Goal: Task Accomplishment & Management: Manage account settings

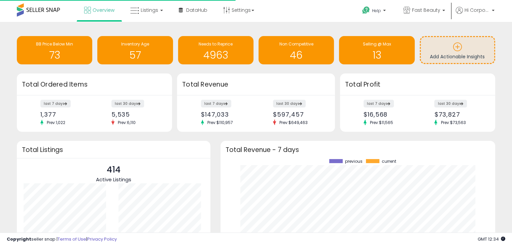
scroll to position [93, 261]
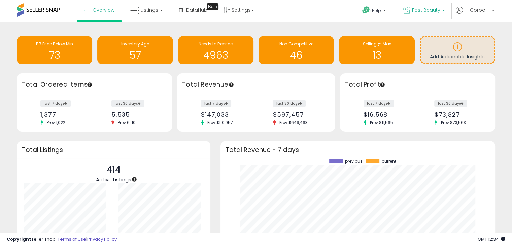
click at [413, 11] on span "Fast Beauty" at bounding box center [426, 10] width 28 height 7
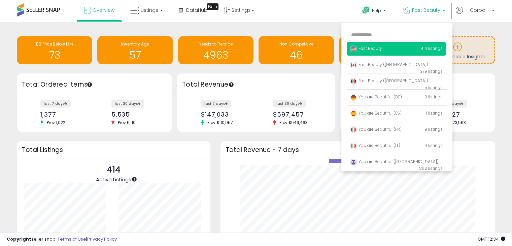
click at [370, 58] on ul "Fast Beauty 414 listings Fast Beauty ([GEOGRAPHIC_DATA])" at bounding box center [396, 96] width 111 height 147
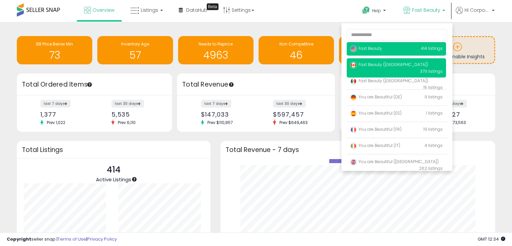
click at [368, 62] on p "Fast Beauty ([GEOGRAPHIC_DATA]) 379 listings" at bounding box center [396, 67] width 99 height 19
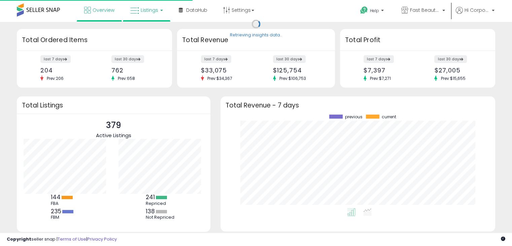
click at [141, 11] on span "Listings" at bounding box center [150, 10] width 18 height 7
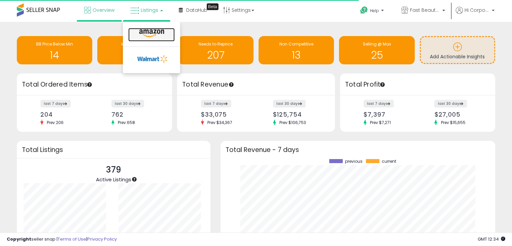
click at [153, 34] on icon at bounding box center [151, 33] width 29 height 9
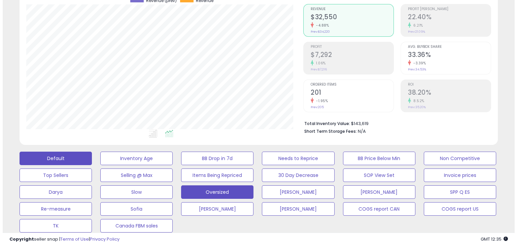
scroll to position [135, 0]
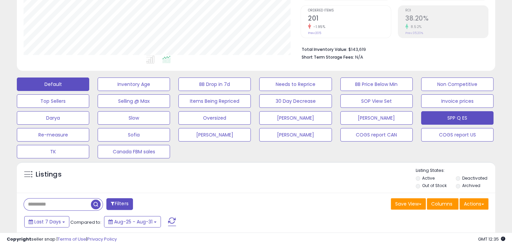
click at [454, 115] on button "SPP Q ES" at bounding box center [457, 117] width 72 height 13
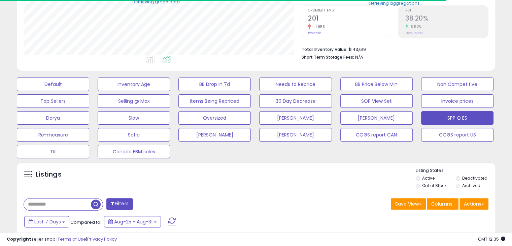
scroll to position [336459, 336320]
click at [488, 204] on button "Actions" at bounding box center [473, 203] width 29 height 11
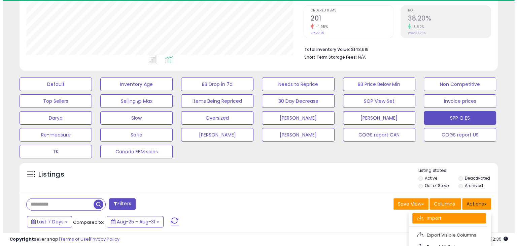
scroll to position [138, 277]
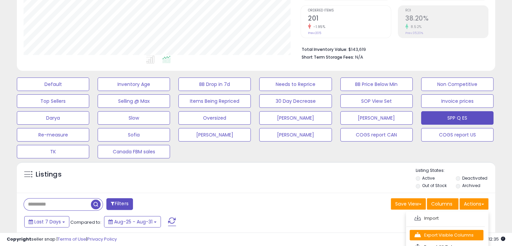
click at [450, 237] on link "Export Visible Columns" at bounding box center [447, 235] width 74 height 10
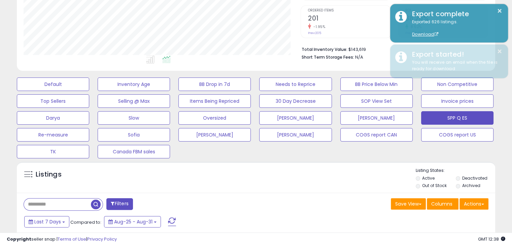
click at [58, 206] on input "text" at bounding box center [57, 204] width 67 height 12
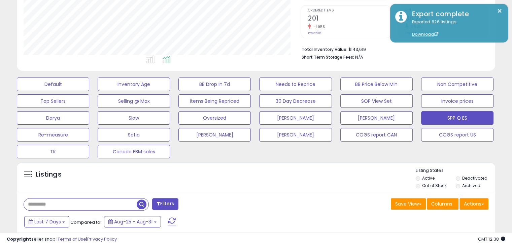
paste input "**********"
type input "**********"
click at [141, 206] on span "button" at bounding box center [142, 204] width 10 height 10
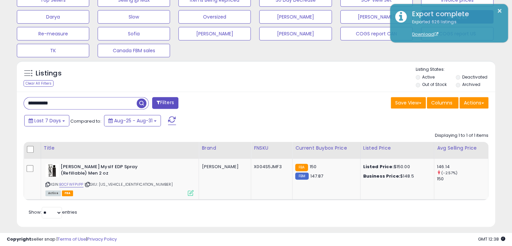
click at [56, 103] on input "**********" at bounding box center [80, 103] width 113 height 12
click at [107, 105] on input "text" at bounding box center [80, 103] width 113 height 12
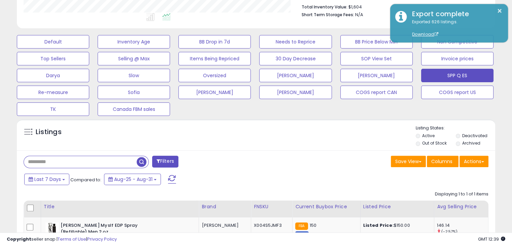
scroll to position [168, 0]
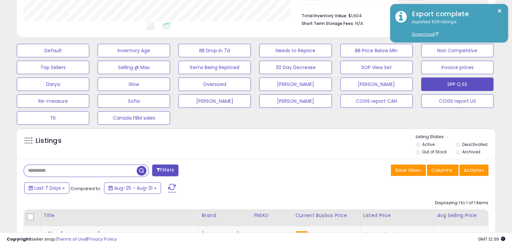
click at [141, 168] on span "button" at bounding box center [142, 171] width 10 height 10
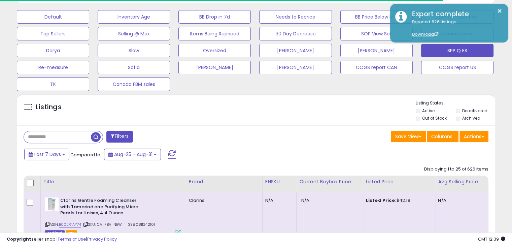
scroll to position [269, 0]
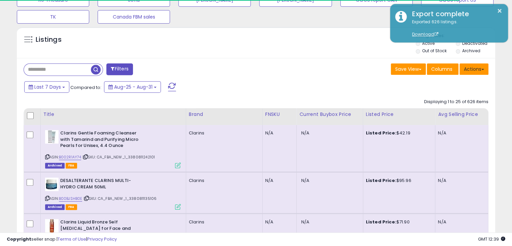
click at [474, 73] on button "Actions" at bounding box center [473, 68] width 29 height 11
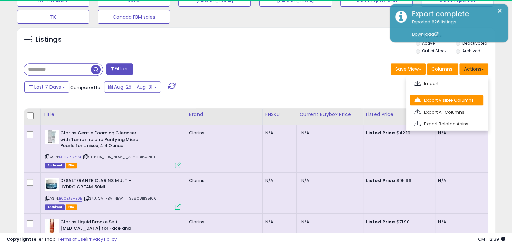
scroll to position [138, 277]
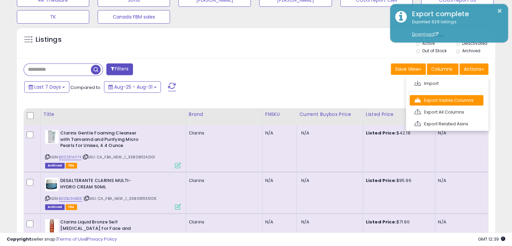
click at [459, 101] on link "Export Visible Columns" at bounding box center [447, 100] width 74 height 10
